Goal: Task Accomplishment & Management: Manage account settings

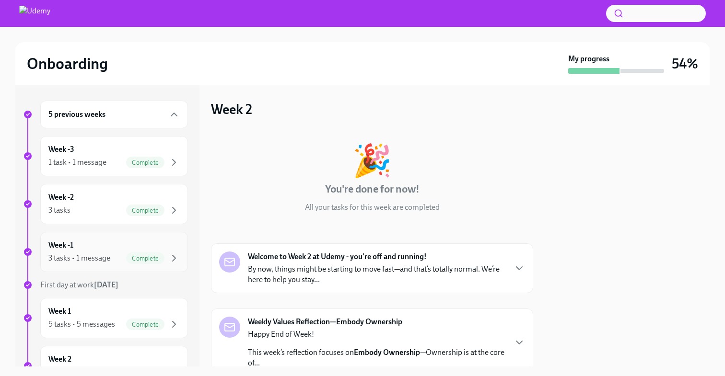
click at [126, 253] on div "Complete" at bounding box center [145, 259] width 38 height 12
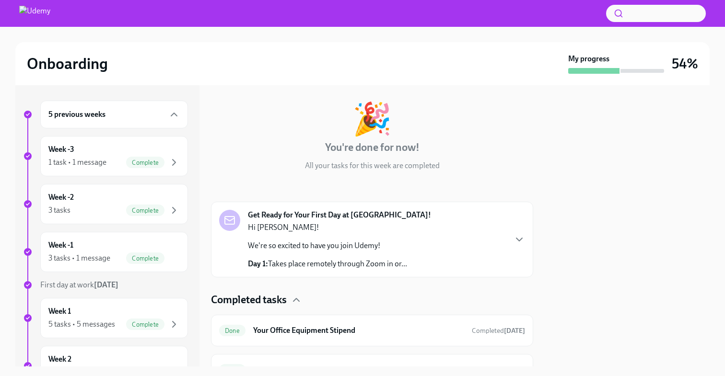
scroll to position [46, 0]
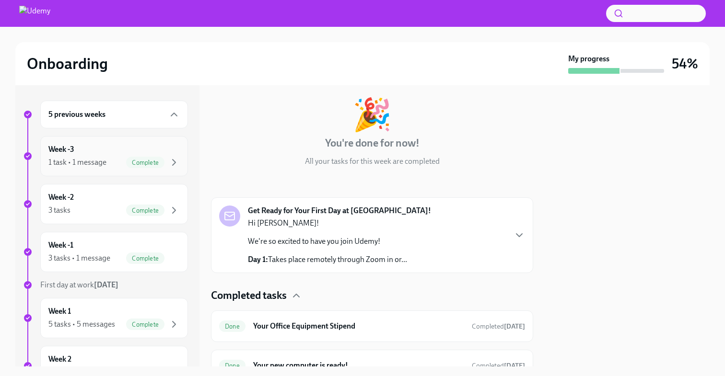
click at [131, 161] on span "Complete" at bounding box center [145, 162] width 38 height 7
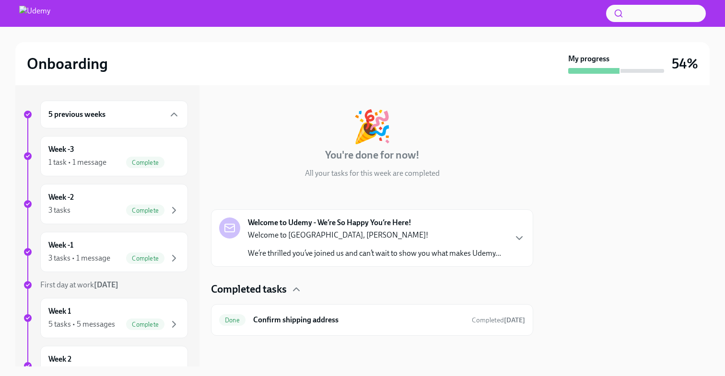
click at [487, 230] on p "Welcome to [GEOGRAPHIC_DATA], [PERSON_NAME]!" at bounding box center [374, 235] width 253 height 11
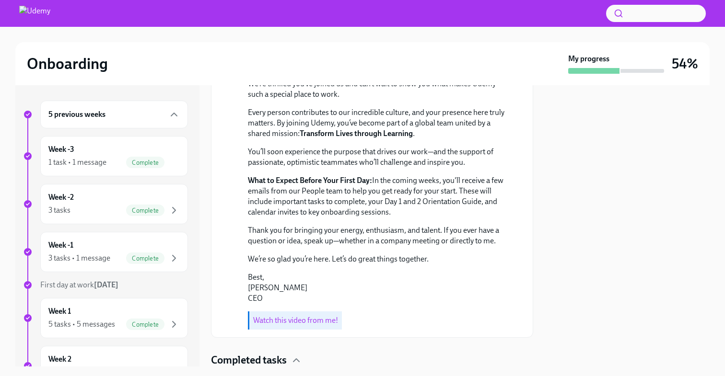
scroll to position [289, 0]
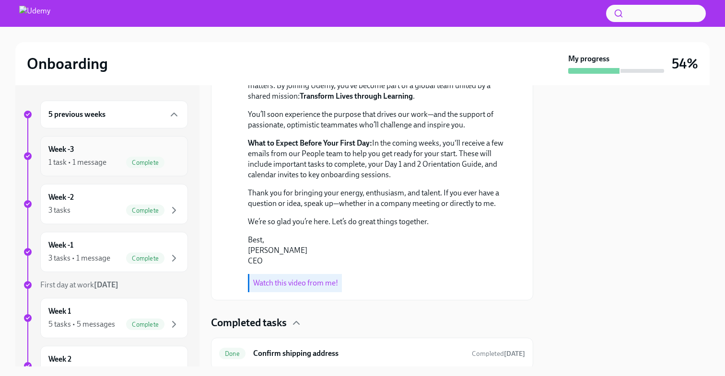
click at [98, 155] on div "Week -3 1 task • 1 message Complete" at bounding box center [113, 156] width 131 height 24
click at [152, 165] on span "Complete" at bounding box center [145, 162] width 38 height 7
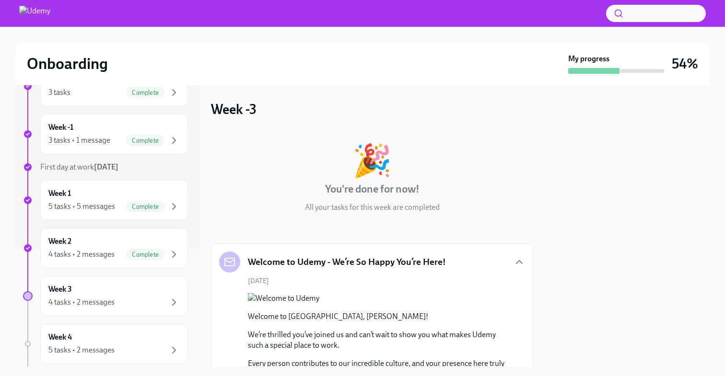
scroll to position [232, 0]
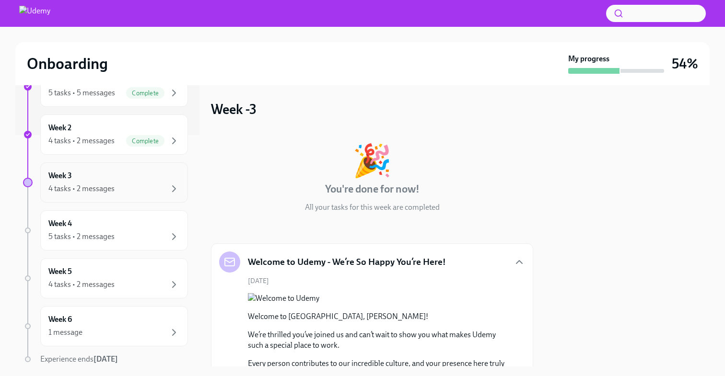
click at [110, 195] on div "Week 3 4 tasks • 2 messages" at bounding box center [114, 183] width 148 height 40
